Goal: Information Seeking & Learning: Find specific page/section

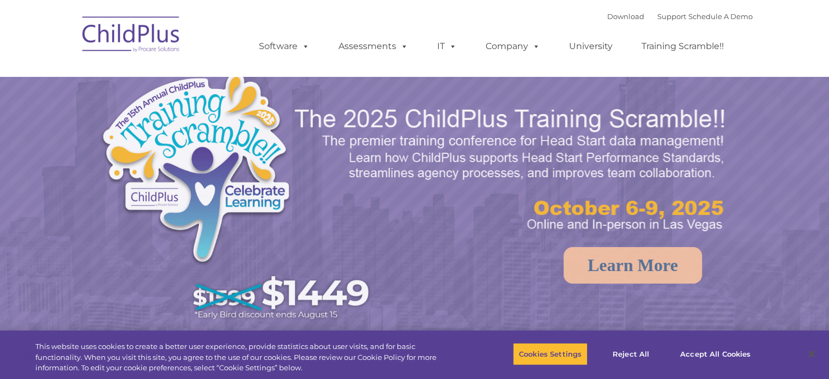
select select "MEDIUM"
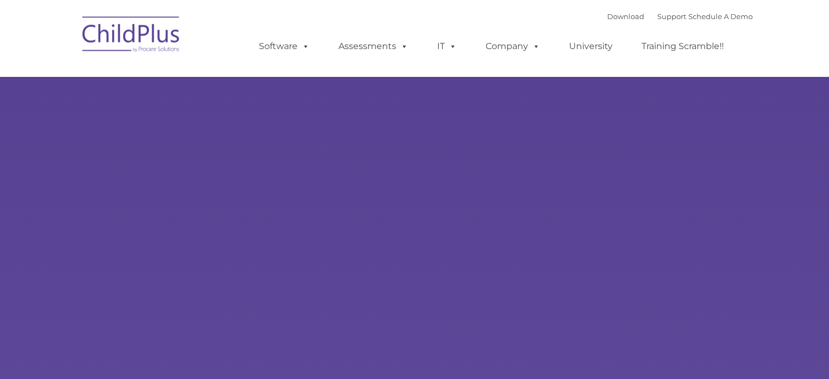
select select "MEDIUM"
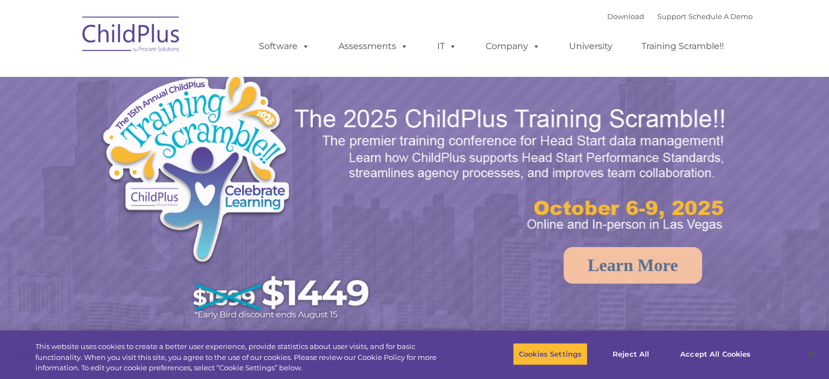
select select "MEDIUM"
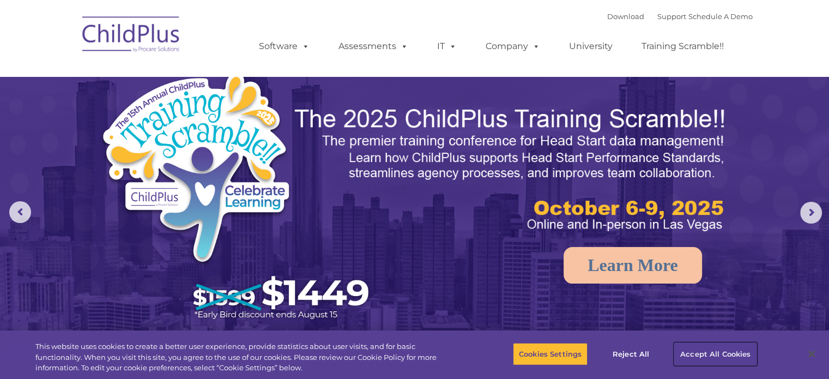
click at [716, 354] on button "Accept All Cookies" at bounding box center [715, 353] width 82 height 23
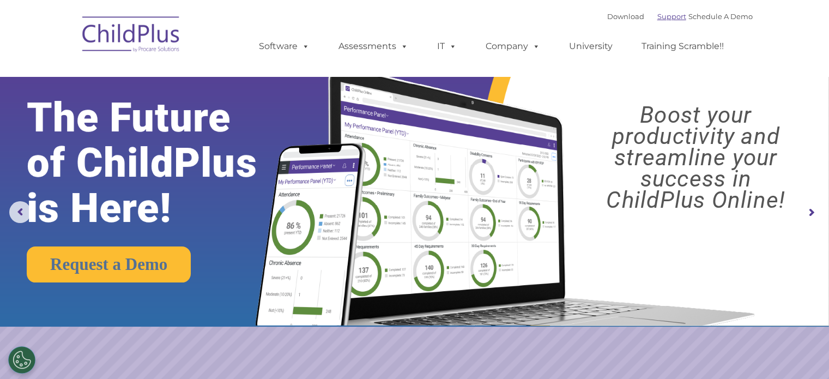
click at [659, 17] on link "Support" at bounding box center [671, 16] width 29 height 9
